Goal: Transaction & Acquisition: Purchase product/service

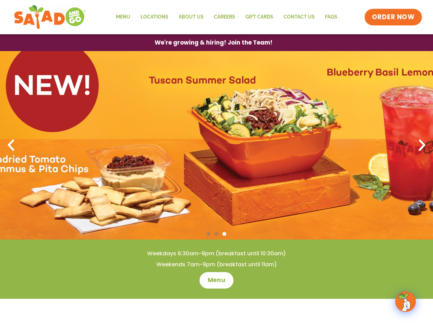
click at [393, 17] on span "ORDER NOW" at bounding box center [393, 17] width 42 height 9
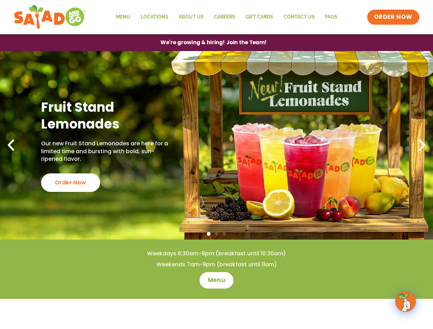
click at [213, 42] on span "We're growing & hiring! Join the Team!" at bounding box center [213, 42] width 106 height 5
click at [216, 234] on span "Go to slide 2" at bounding box center [216, 234] width 4 height 4
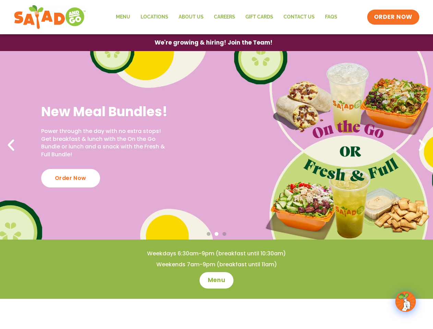
click at [208, 234] on span "Go to slide 1" at bounding box center [209, 234] width 4 height 4
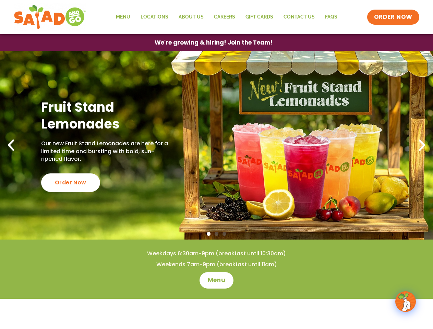
click at [216, 234] on span "Go to slide 2" at bounding box center [216, 234] width 4 height 4
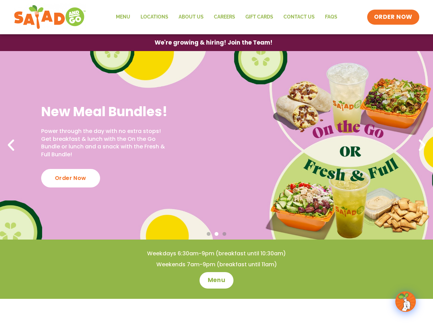
click at [224, 234] on span "Go to slide 3" at bounding box center [224, 234] width 4 height 4
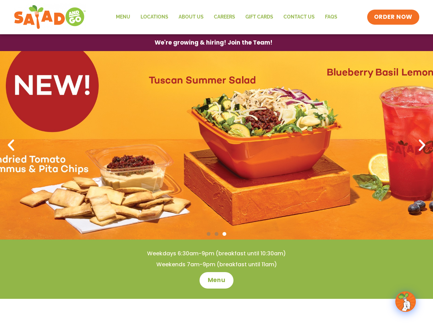
click at [11, 145] on icon "Previous slide" at bounding box center [10, 145] width 15 height 15
click at [422, 145] on icon "Next slide" at bounding box center [421, 145] width 15 height 15
